Goal: Task Accomplishment & Management: Use online tool/utility

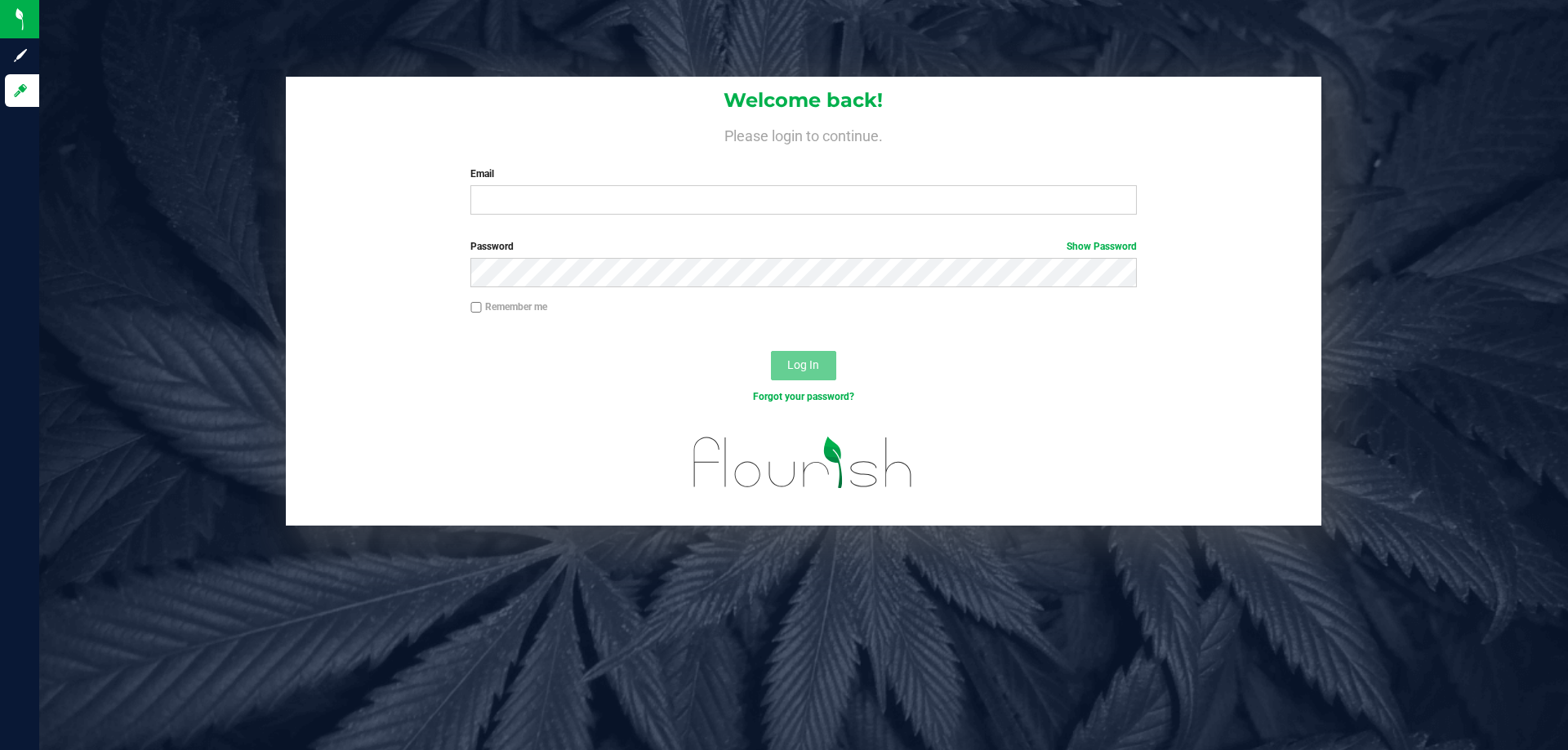
click at [1521, 124] on div "Welcome back! Please login to continue. Email Required Please format your email…" at bounding box center [803, 301] width 1553 height 449
click at [66, 154] on div "Welcome back! Please login to continue. Email Required Please format your email…" at bounding box center [803, 301] width 1553 height 449
click at [78, 388] on div "Welcome back! Please login to continue. Email Required Please format your email…" at bounding box center [803, 301] width 1553 height 449
click at [135, 154] on div "Welcome back! Please login to continue. Email Required Please format your email…" at bounding box center [803, 301] width 1553 height 449
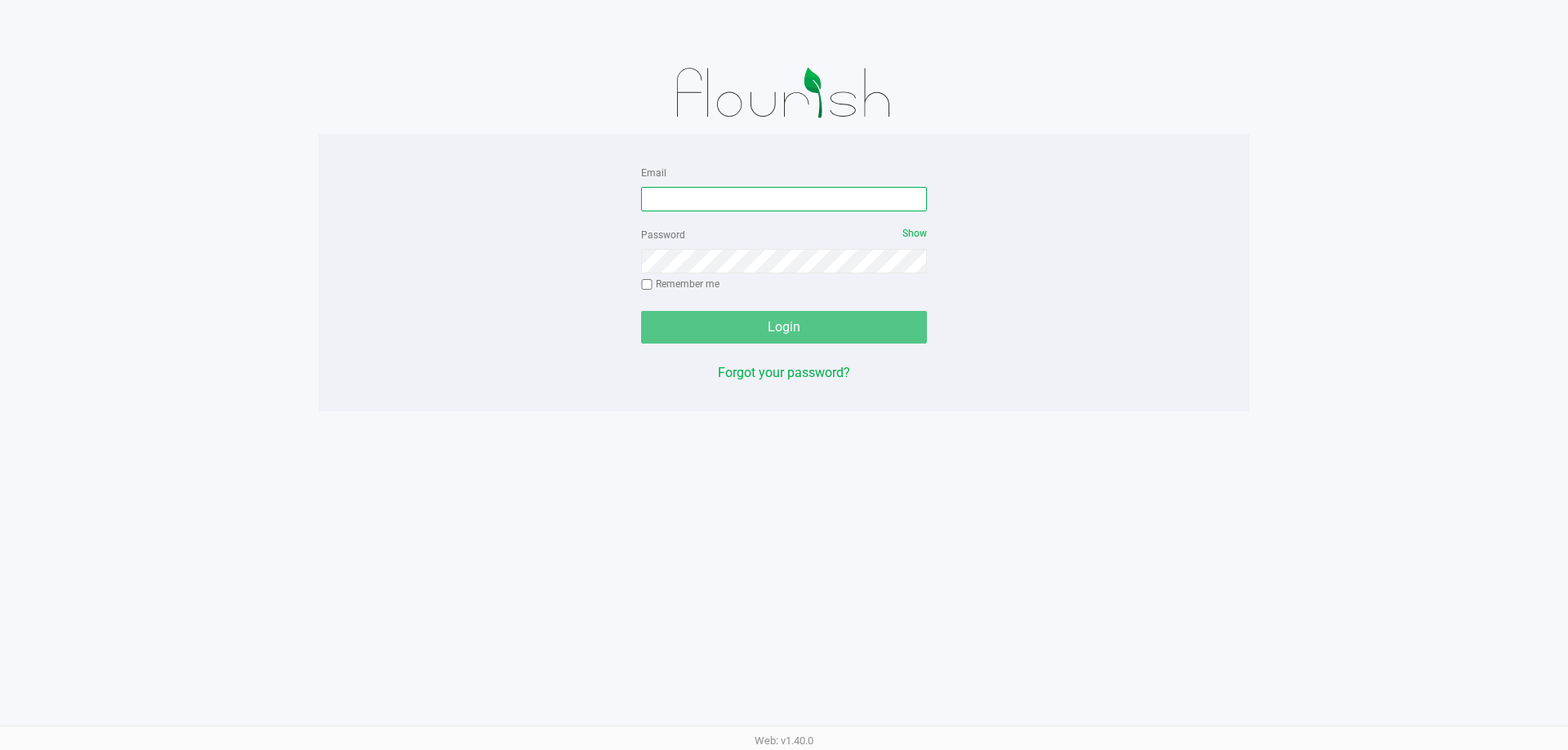
click at [710, 205] on input "Email" at bounding box center [783, 199] width 286 height 24
type input "tyking@liveparallel.com"
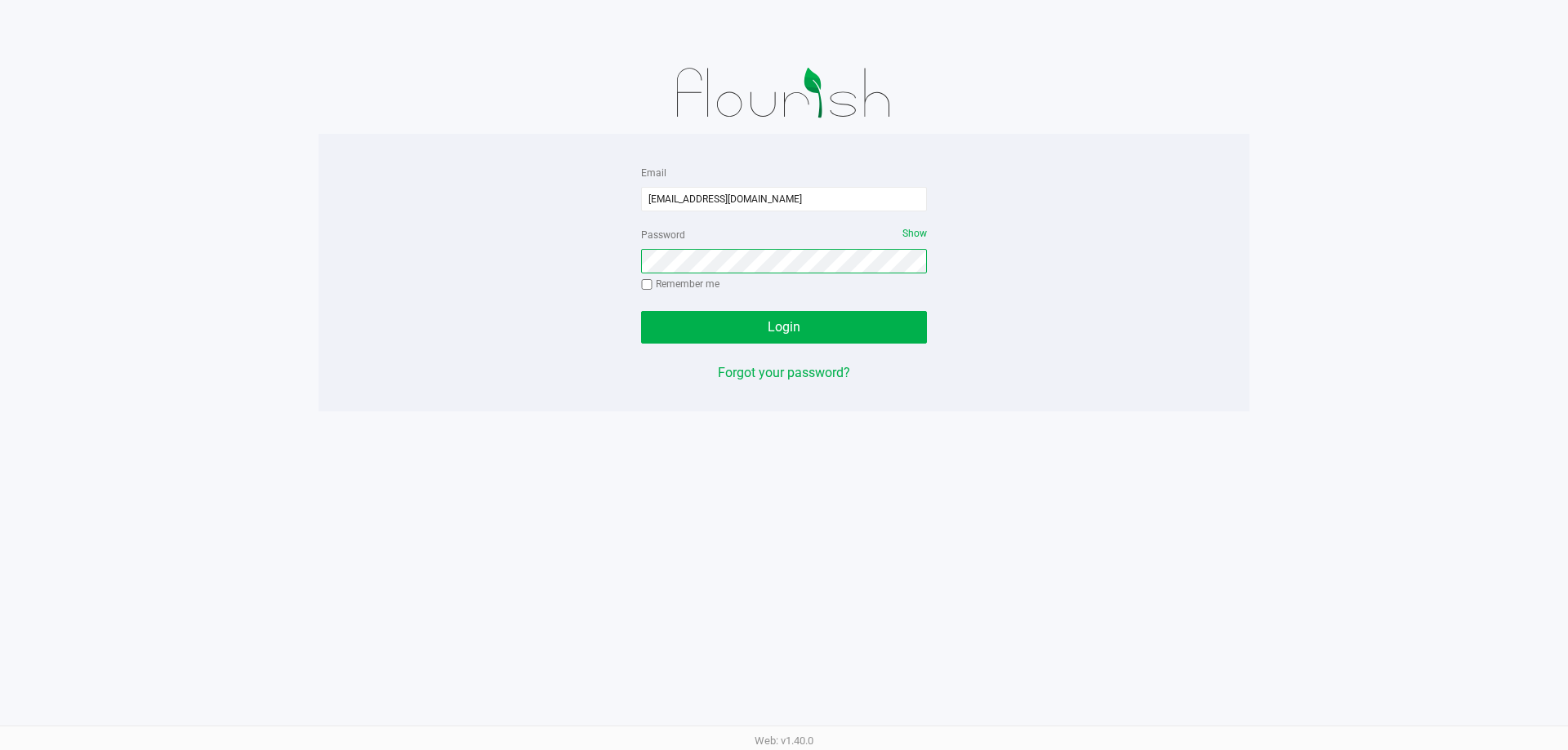
click at [641, 311] on button "Login" at bounding box center [783, 327] width 286 height 33
